Goal: Task Accomplishment & Management: Manage account settings

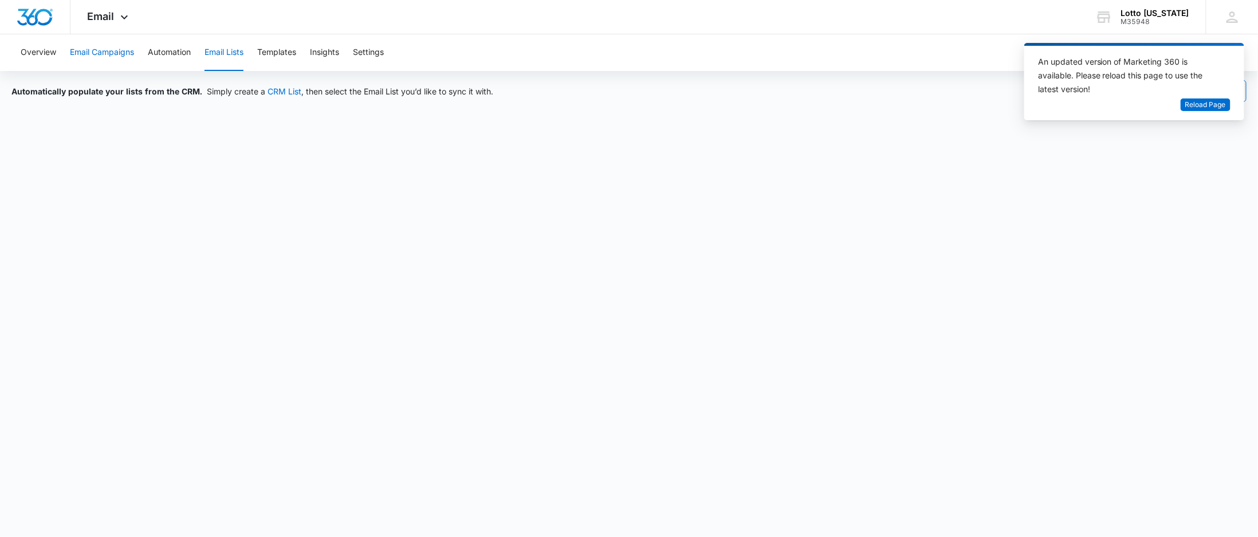
click at [110, 52] on button "Email Campaigns" at bounding box center [102, 52] width 64 height 37
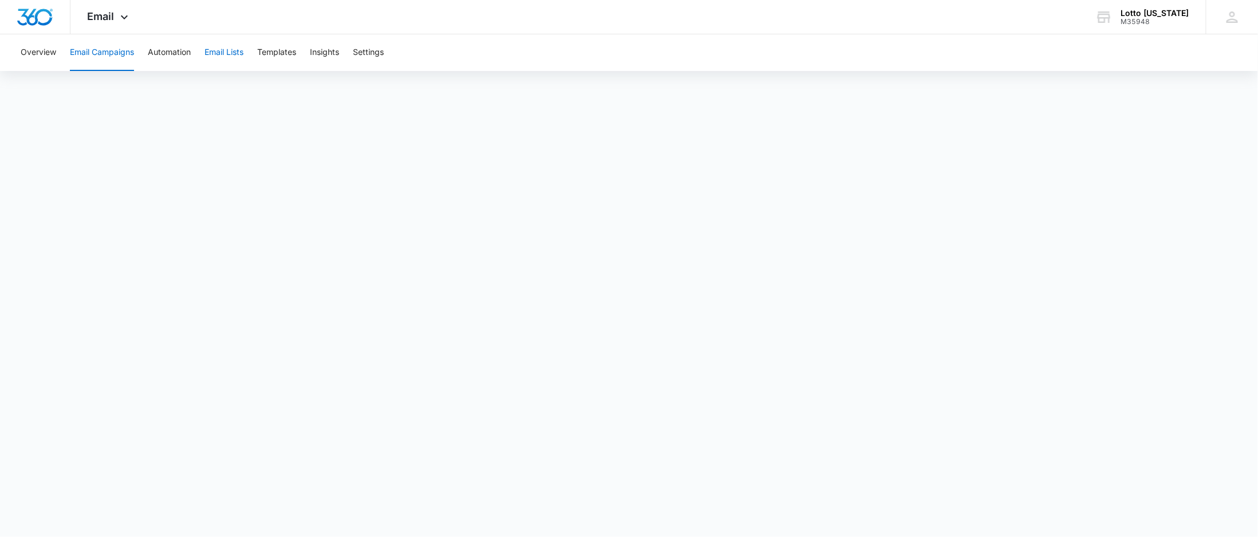
click at [219, 53] on button "Email Lists" at bounding box center [223, 52] width 39 height 37
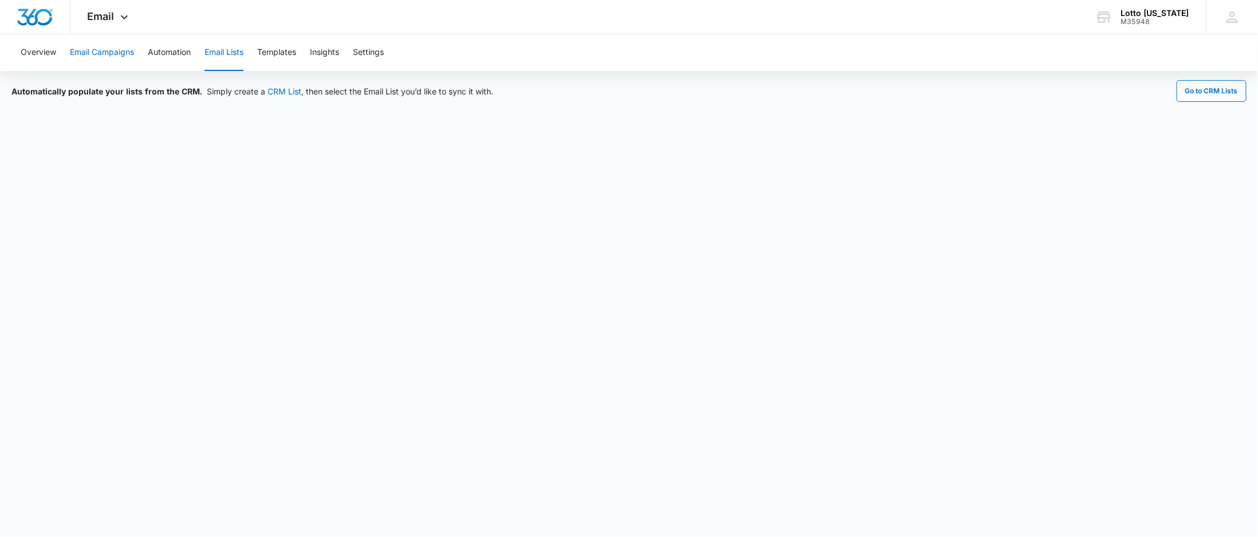
click at [112, 52] on button "Email Campaigns" at bounding box center [102, 52] width 64 height 37
